Goal: Information Seeking & Learning: Learn about a topic

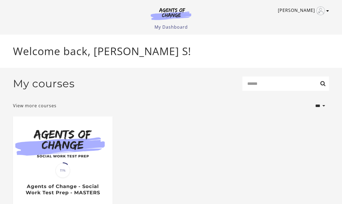
click at [297, 7] on link "Victoria S" at bounding box center [302, 10] width 48 height 9
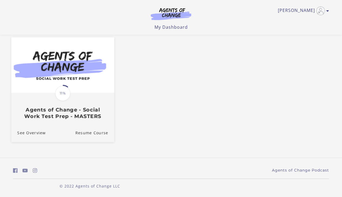
scroll to position [46, 0]
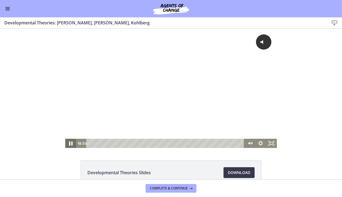
click at [71, 141] on icon "Pause" at bounding box center [70, 143] width 13 height 11
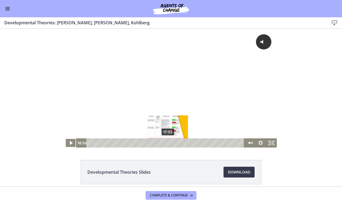
click at [168, 144] on div "17:53" at bounding box center [165, 143] width 151 height 9
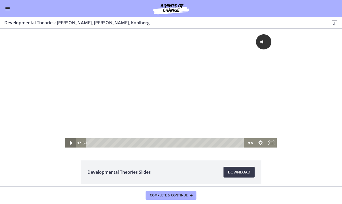
click at [71, 143] on icon "Play Video" at bounding box center [71, 143] width 3 height 4
click at [272, 143] on icon "Fullscreen" at bounding box center [271, 143] width 13 height 11
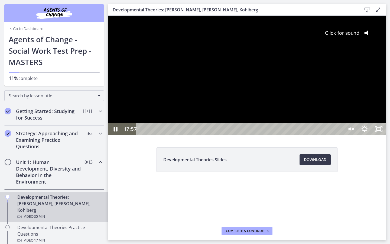
click at [342, 34] on span "Click for sound" at bounding box center [339, 33] width 39 height 6
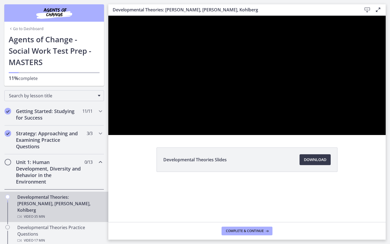
click at [342, 40] on div at bounding box center [246, 75] width 277 height 119
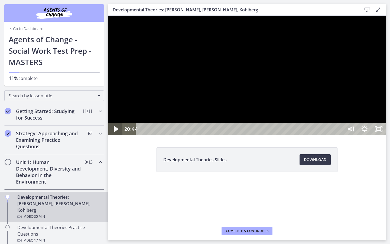
click at [115, 132] on icon "Play Video" at bounding box center [116, 129] width 4 height 6
click at [342, 135] on div at bounding box center [246, 75] width 277 height 119
